Goal: Task Accomplishment & Management: Complete application form

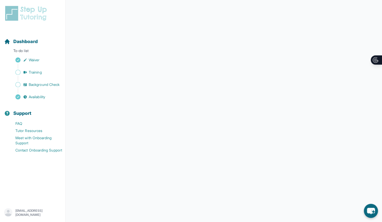
scroll to position [51, 0]
click at [35, 71] on span "Training" at bounding box center [35, 72] width 13 height 5
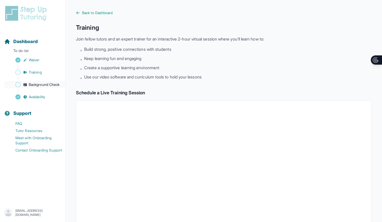
click at [46, 85] on span "Background Check" at bounding box center [44, 84] width 31 height 5
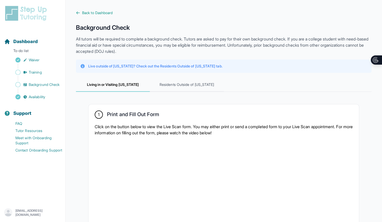
click at [175, 67] on p "Live outside of [US_STATE]? Check out the Residents Outside of [US_STATE] tab." at bounding box center [155, 66] width 134 height 5
click at [205, 63] on div "Live outside of [US_STATE]? Check out the Residents Outside of [US_STATE] tab." at bounding box center [223, 65] width 295 height 13
click at [196, 83] on span "Residents Outside of [US_STATE]" at bounding box center [187, 85] width 74 height 14
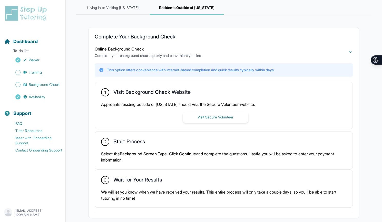
scroll to position [103, 0]
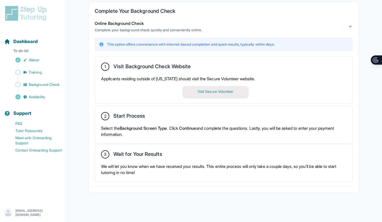
click at [205, 91] on button "Visit Secure Volunteer" at bounding box center [216, 91] width 66 height 11
click at [200, 90] on button "Visit Secure Volunteer" at bounding box center [216, 91] width 66 height 11
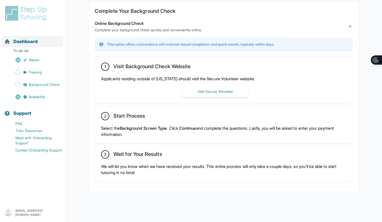
click at [27, 42] on span "Dashboard" at bounding box center [25, 41] width 24 height 7
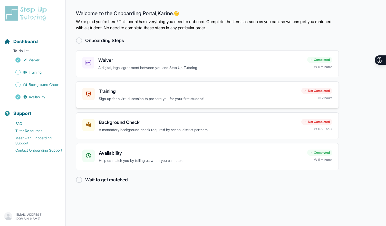
click at [141, 93] on h3 "Training" at bounding box center [198, 91] width 198 height 7
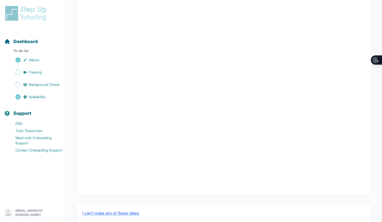
scroll to position [103, 0]
click at [39, 83] on span "Background Check" at bounding box center [44, 84] width 31 height 5
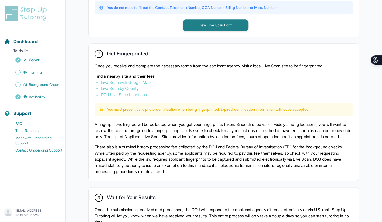
scroll to position [282, 0]
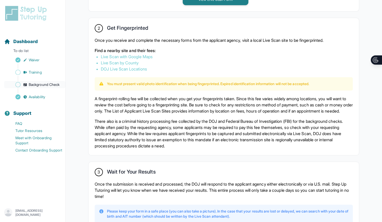
click at [48, 84] on span "Background Check" at bounding box center [44, 84] width 31 height 5
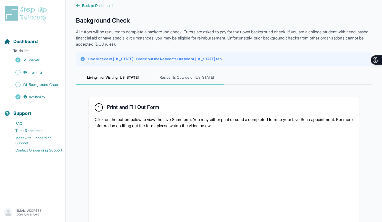
scroll to position [0, 0]
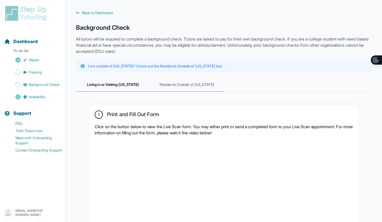
click at [170, 83] on span "Residents Outside of [US_STATE]" at bounding box center [187, 85] width 74 height 14
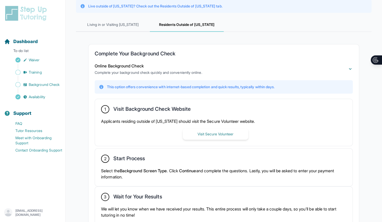
scroll to position [103, 0]
